Goal: Information Seeking & Learning: Learn about a topic

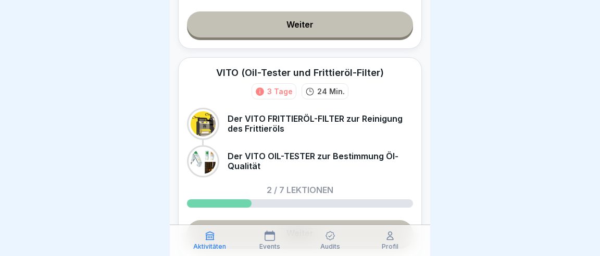
scroll to position [277, 0]
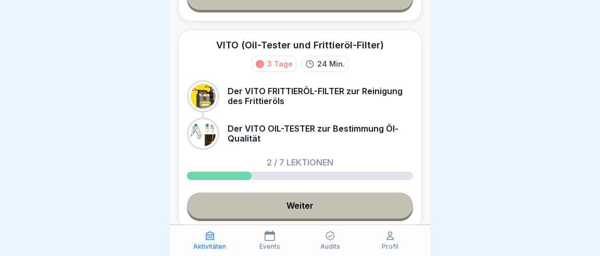
click at [305, 193] on link "Weiter" at bounding box center [300, 206] width 226 height 26
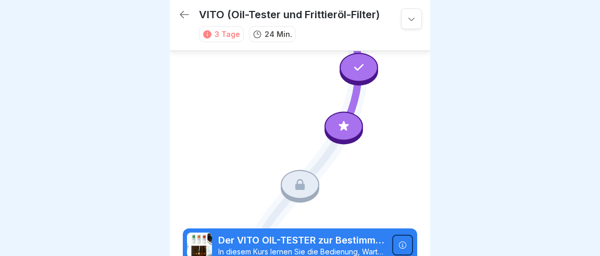
scroll to position [114, 0]
click at [358, 132] on div at bounding box center [344, 126] width 39 height 29
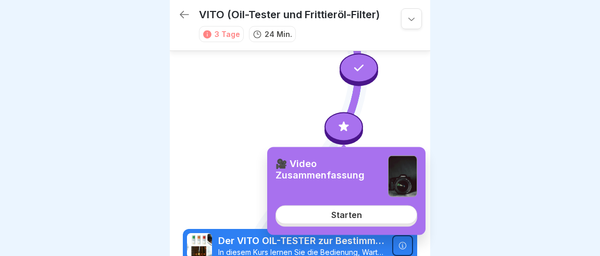
click at [345, 211] on div "Starten" at bounding box center [346, 215] width 31 height 9
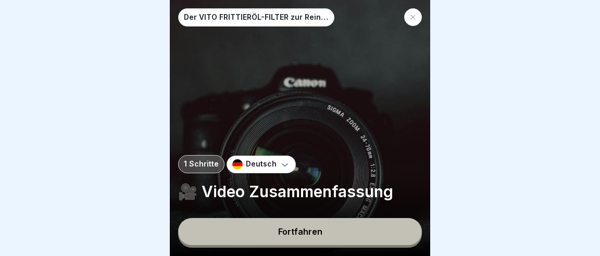
click at [339, 233] on button "Fortfahren" at bounding box center [300, 231] width 244 height 27
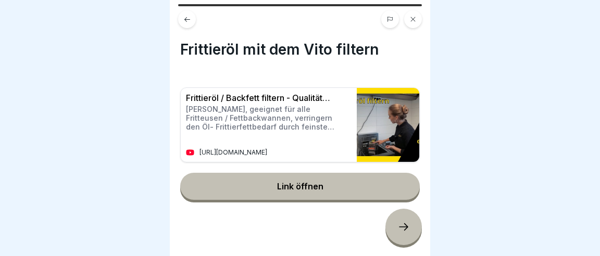
click at [403, 232] on icon at bounding box center [404, 227] width 13 height 13
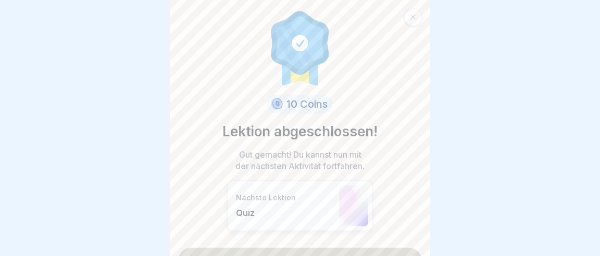
click at [351, 248] on link "Fortfahren" at bounding box center [300, 261] width 244 height 26
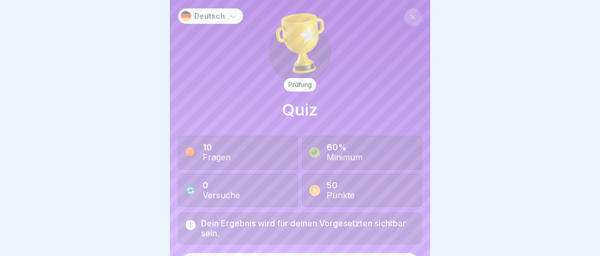
click at [411, 14] on button at bounding box center [413, 17] width 18 height 18
click at [416, 17] on icon at bounding box center [413, 17] width 6 height 6
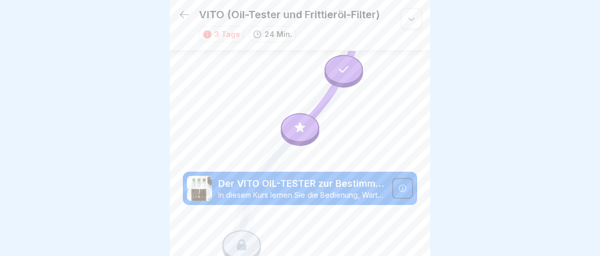
scroll to position [172, 0]
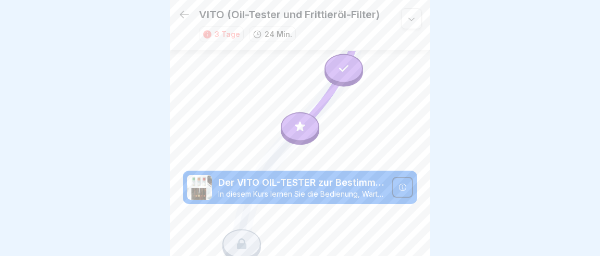
click at [250, 236] on div at bounding box center [241, 244] width 39 height 29
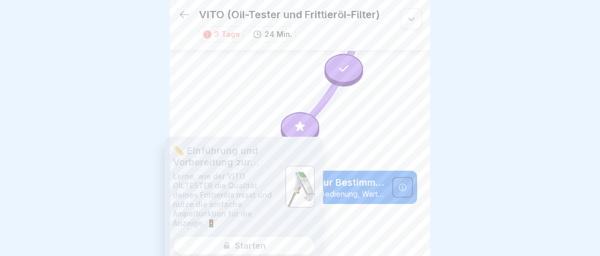
click at [277, 211] on div "📏 Einführung und Vorbereitung zur Bedienung des VITO OILTESTERS Lerne, wie der …" at bounding box center [244, 201] width 158 height 129
click at [404, 186] on icon at bounding box center [403, 187] width 8 height 8
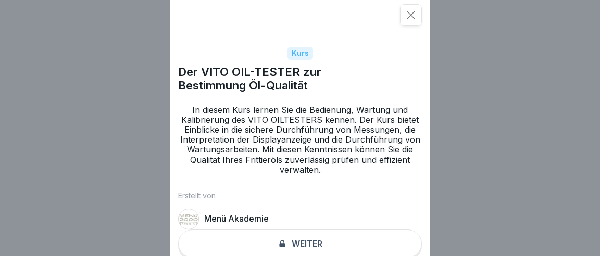
click at [412, 12] on icon at bounding box center [411, 15] width 10 height 10
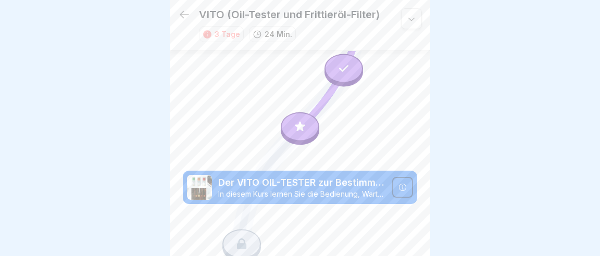
click at [305, 135] on div at bounding box center [300, 127] width 39 height 29
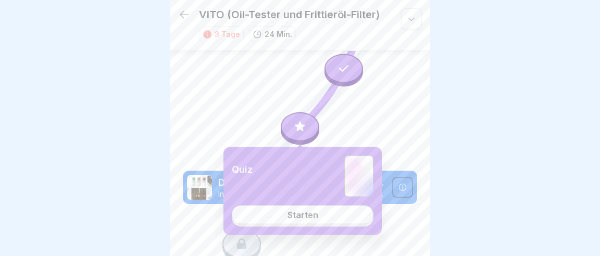
click at [316, 212] on link "Starten" at bounding box center [303, 215] width 142 height 19
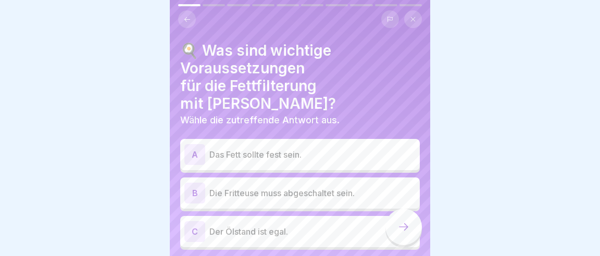
click at [195, 183] on div "B" at bounding box center [194, 193] width 21 height 21
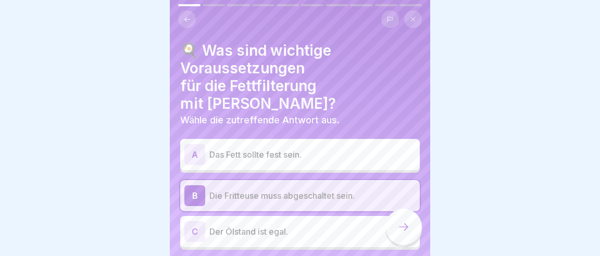
click at [404, 227] on icon at bounding box center [404, 227] width 13 height 13
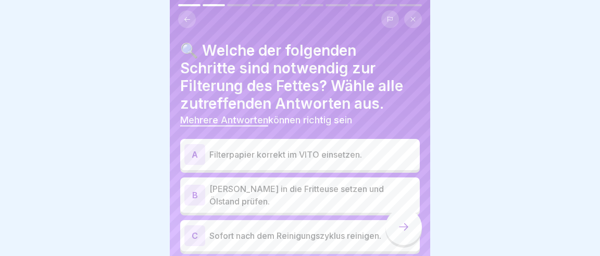
click at [192, 144] on div "A" at bounding box center [194, 154] width 21 height 21
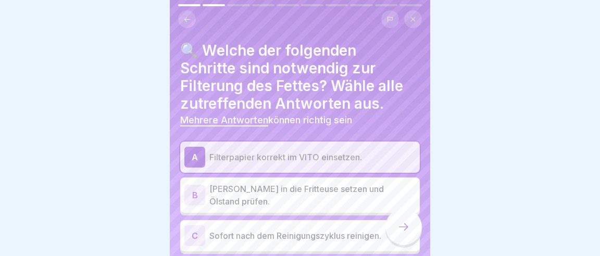
click at [408, 232] on icon at bounding box center [404, 227] width 13 height 13
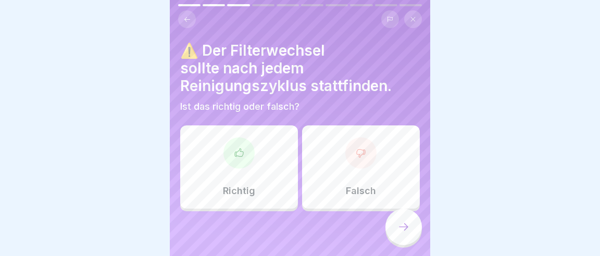
click at [371, 138] on div at bounding box center [360, 153] width 31 height 31
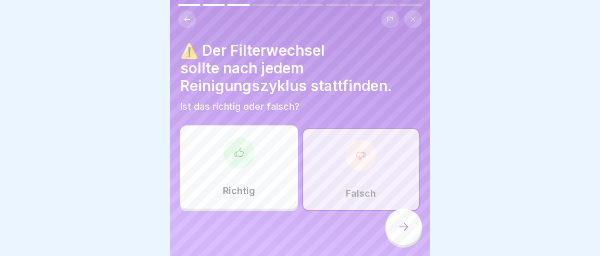
click at [409, 237] on div at bounding box center [404, 227] width 36 height 36
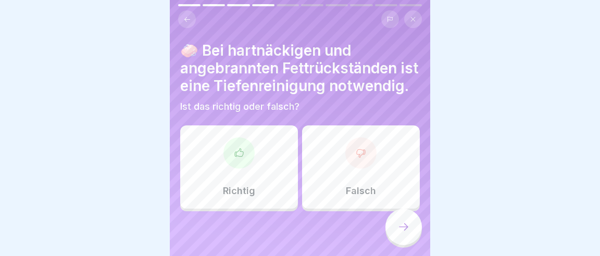
click at [268, 135] on div "Richtig" at bounding box center [239, 167] width 118 height 83
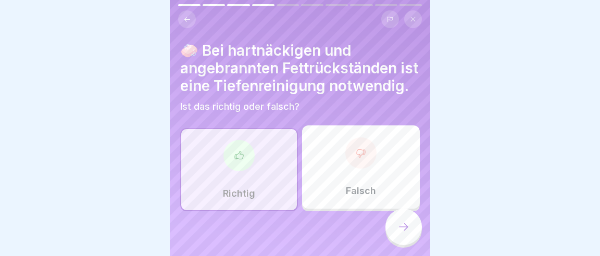
click at [398, 234] on div at bounding box center [404, 227] width 36 height 36
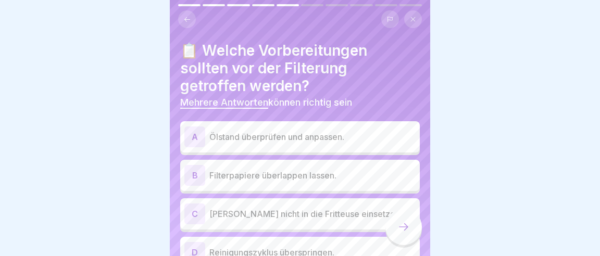
click at [197, 127] on div "A" at bounding box center [194, 137] width 21 height 21
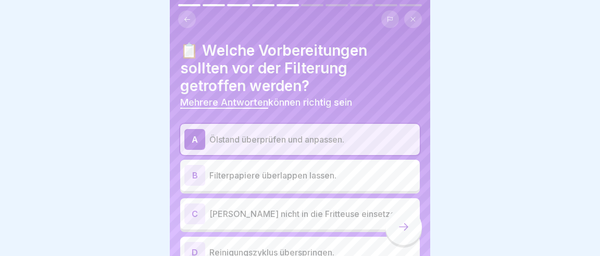
click at [406, 238] on div at bounding box center [404, 227] width 36 height 36
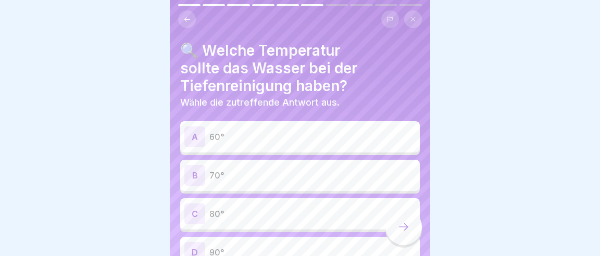
click at [290, 131] on p "60°" at bounding box center [312, 137] width 206 height 13
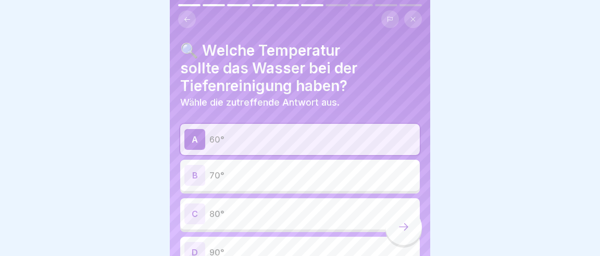
click at [404, 237] on div at bounding box center [404, 227] width 36 height 36
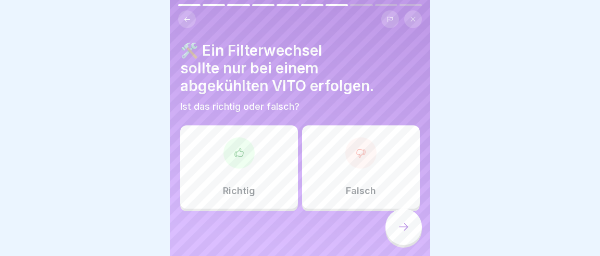
click at [264, 131] on div "Richtig" at bounding box center [239, 167] width 118 height 83
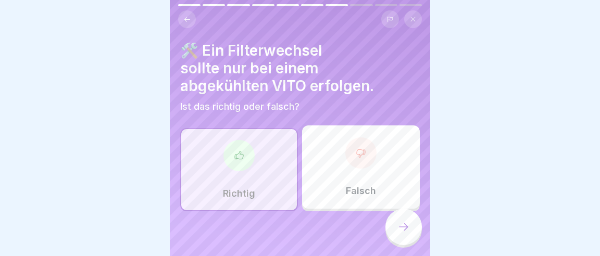
click at [412, 229] on div at bounding box center [404, 227] width 36 height 36
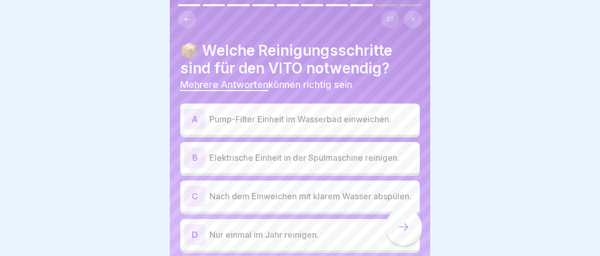
click at [195, 186] on div "C" at bounding box center [194, 196] width 21 height 21
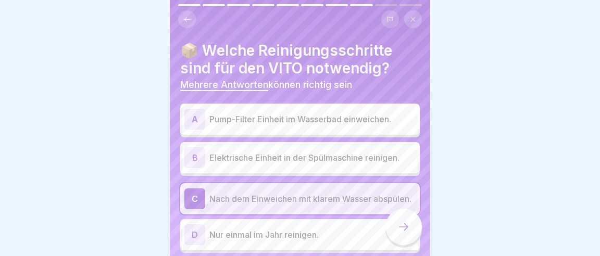
click at [190, 109] on div "A" at bounding box center [194, 119] width 21 height 21
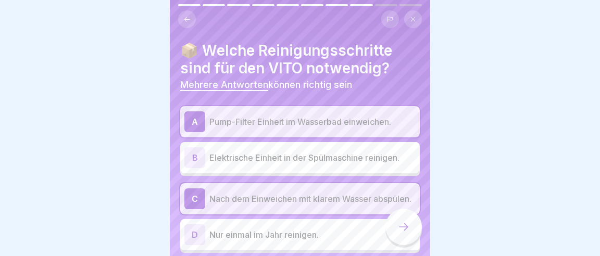
click at [406, 229] on icon at bounding box center [404, 227] width 13 height 13
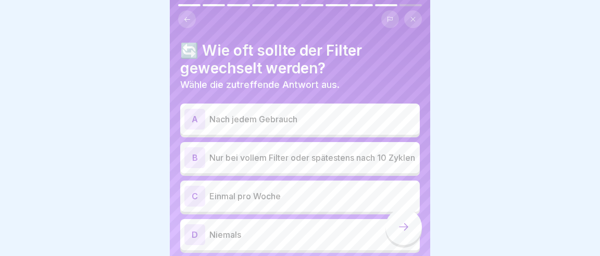
click at [193, 147] on div "B" at bounding box center [194, 157] width 21 height 21
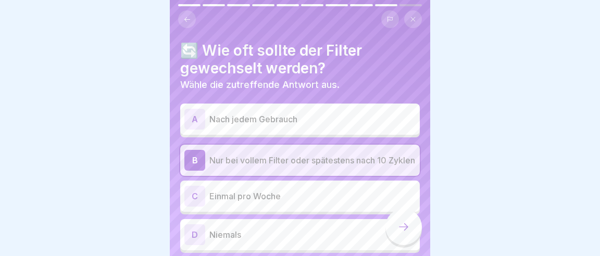
click at [394, 234] on div at bounding box center [404, 227] width 36 height 36
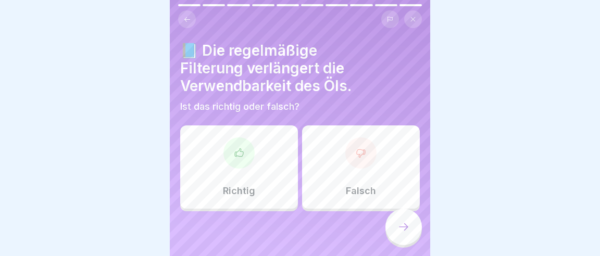
click at [241, 138] on div at bounding box center [239, 153] width 31 height 31
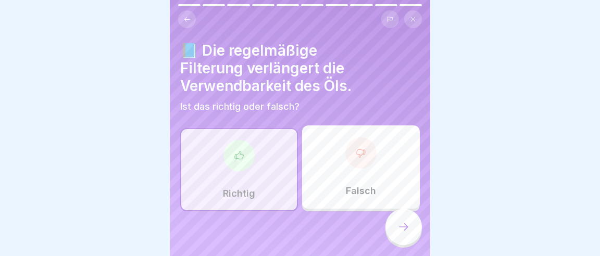
click at [404, 233] on icon at bounding box center [404, 227] width 13 height 13
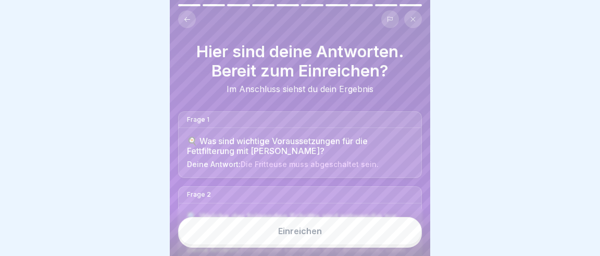
click at [336, 236] on button "Einreichen" at bounding box center [300, 231] width 244 height 28
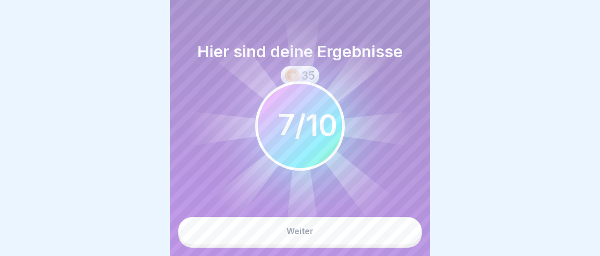
click at [338, 245] on button "Weiter" at bounding box center [300, 231] width 244 height 28
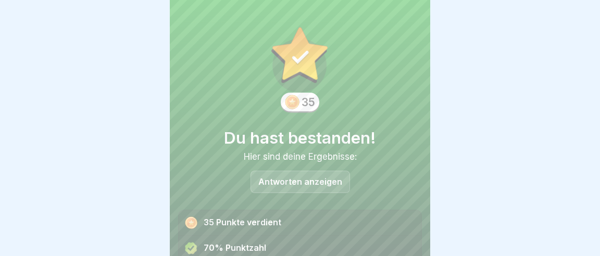
click at [316, 172] on div "Antworten anzeigen" at bounding box center [301, 182] width 100 height 22
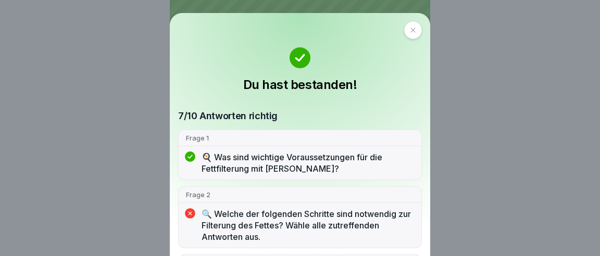
click at [404, 32] on div at bounding box center [413, 30] width 18 height 18
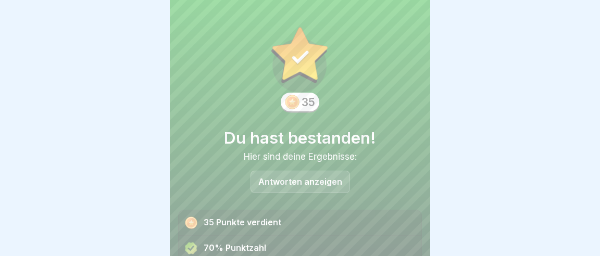
scroll to position [47, 0]
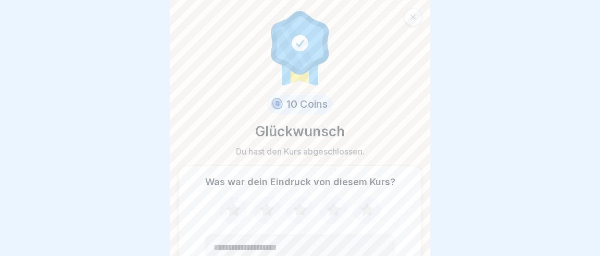
scroll to position [48, 0]
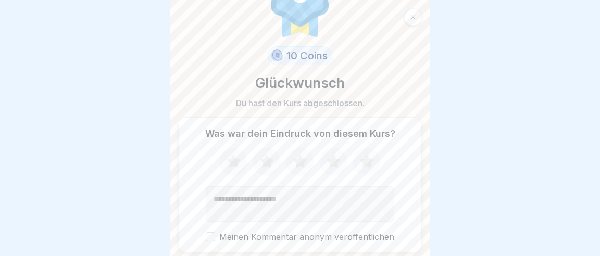
click at [236, 155] on icon at bounding box center [234, 161] width 14 height 13
click at [266, 155] on icon at bounding box center [267, 161] width 14 height 13
click at [299, 155] on icon at bounding box center [300, 161] width 14 height 13
click at [331, 155] on icon at bounding box center [334, 161] width 14 height 13
click at [369, 148] on icon at bounding box center [367, 161] width 28 height 27
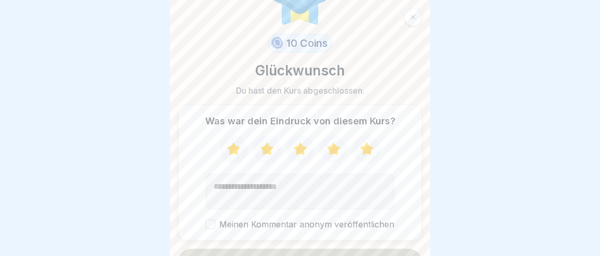
scroll to position [65, 0]
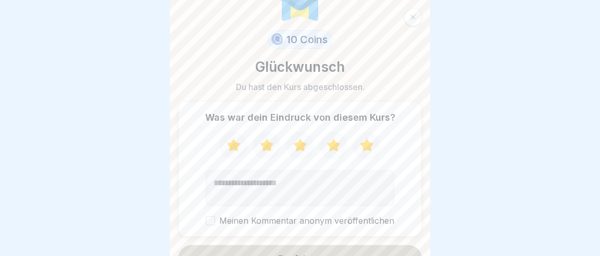
click at [307, 170] on textarea "Kommentar (optional)" at bounding box center [300, 187] width 189 height 35
type textarea "**********"
click at [307, 254] on div "Fortfahren" at bounding box center [300, 258] width 44 height 9
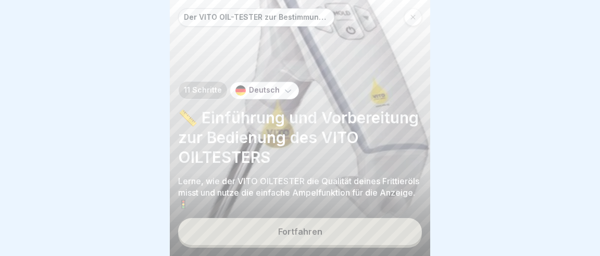
click at [293, 236] on div "Fortfahren" at bounding box center [300, 231] width 44 height 9
